Goal: Find specific page/section: Find specific page/section

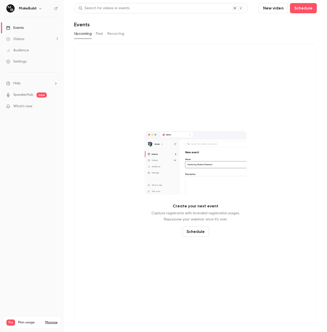
click at [101, 33] on button "Past" at bounding box center [99, 34] width 7 height 8
